Goal: Navigation & Orientation: Find specific page/section

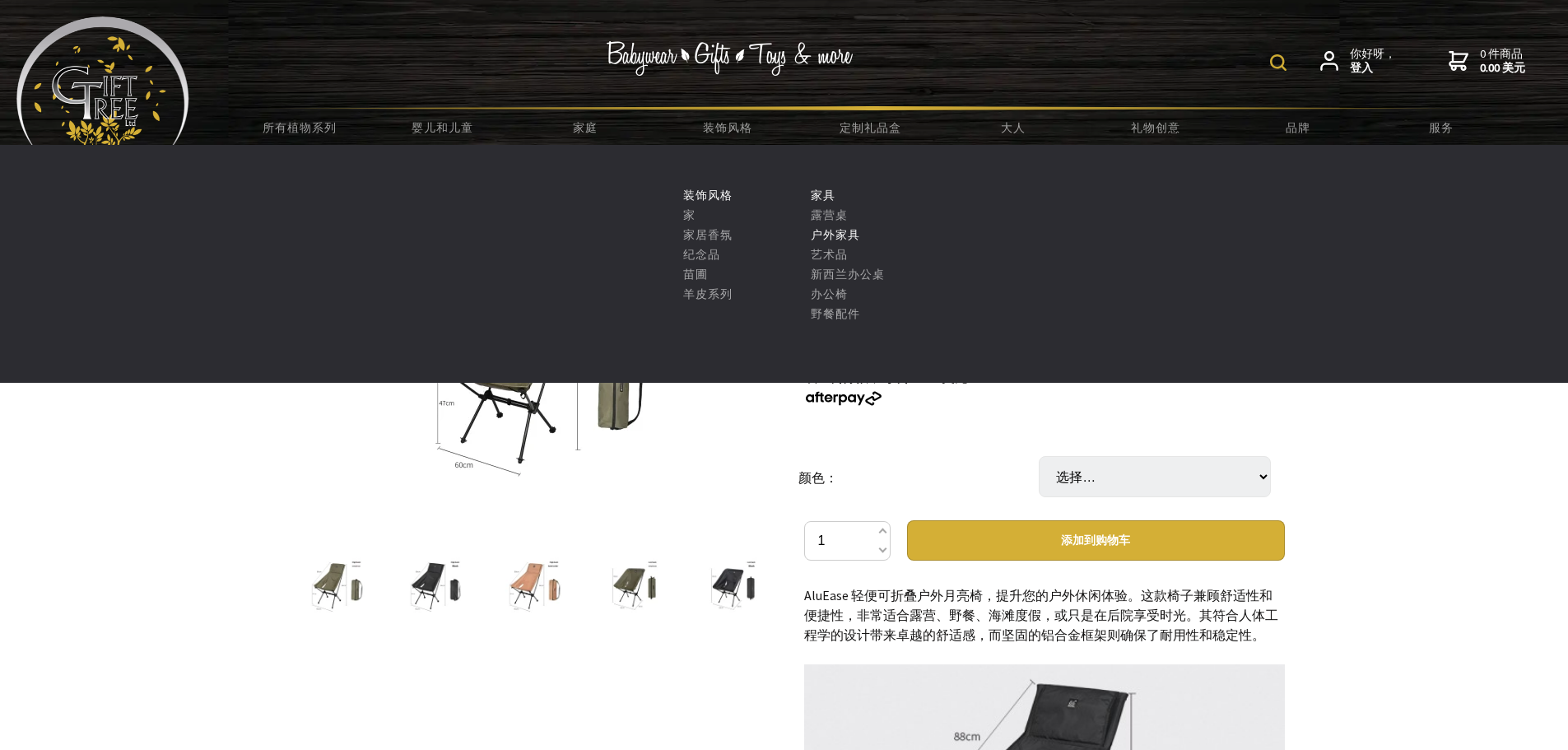
click at [834, 229] on font "户外家具" at bounding box center [836, 234] width 50 height 15
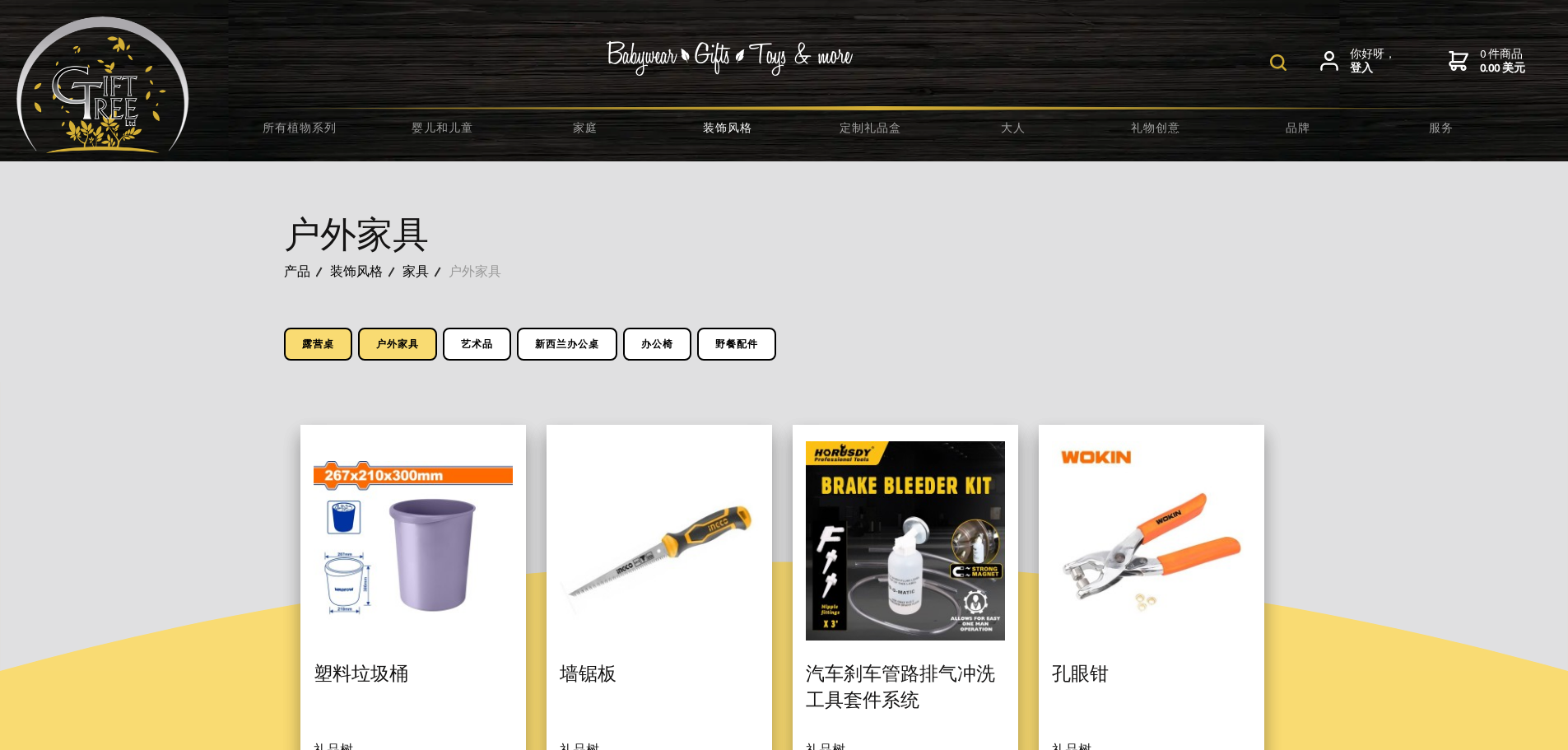
click at [324, 342] on font "露营桌" at bounding box center [318, 344] width 32 height 12
